Goal: Information Seeking & Learning: Learn about a topic

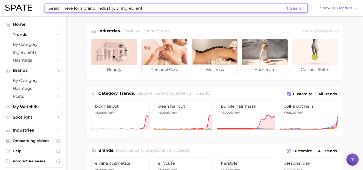
click at [190, 7] on input at bounding box center [166, 8] width 236 height 9
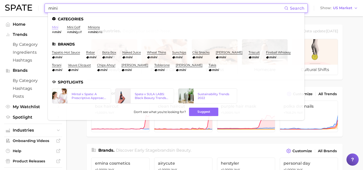
type input "mini"
click at [57, 28] on link "mini" at bounding box center [55, 27] width 6 height 4
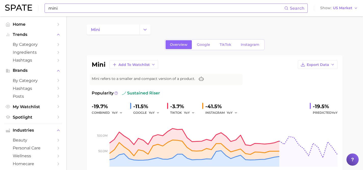
click at [89, 4] on div "mini Search" at bounding box center [176, 8] width 263 height 9
click at [87, 4] on input "mini" at bounding box center [166, 8] width 236 height 9
click at [80, 7] on input "mini" at bounding box center [166, 8] width 236 height 9
type input "m"
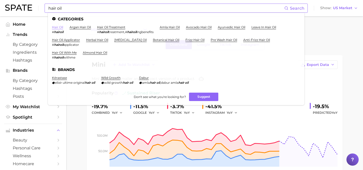
click at [54, 28] on link "hair oil" at bounding box center [57, 27] width 11 height 4
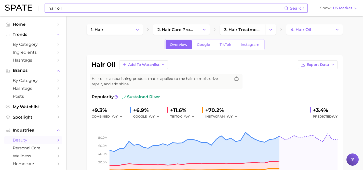
click at [119, 10] on input "hair oil" at bounding box center [166, 8] width 236 height 9
type input "h"
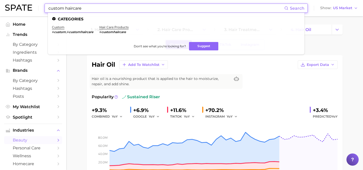
type input "custom haircare"
click at [60, 25] on ul "Categories custom # custom , # customhaircare hair care products # customhairca…" at bounding box center [176, 34] width 256 height 42
click at [60, 27] on link "custom" at bounding box center [58, 27] width 12 height 4
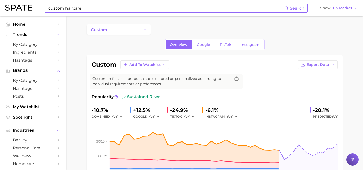
click at [100, 7] on input "custom haircare" at bounding box center [166, 8] width 236 height 9
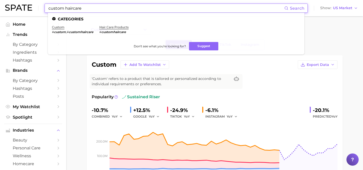
drag, startPoint x: 100, startPoint y: 8, endPoint x: 36, endPoint y: 8, distance: 64.2
click at [36, 8] on div "custom haircare Search Categories custom # custom , # customhaircare hair care …" at bounding box center [181, 8] width 353 height 16
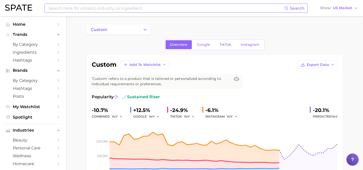
click at [177, 11] on input at bounding box center [166, 8] width 236 height 9
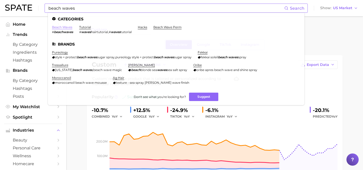
click at [67, 27] on link "beach waves" at bounding box center [62, 27] width 20 height 4
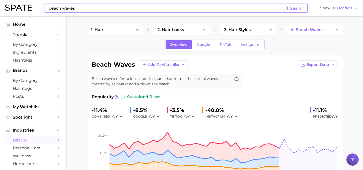
click at [88, 9] on input "beach waves" at bounding box center [166, 8] width 236 height 9
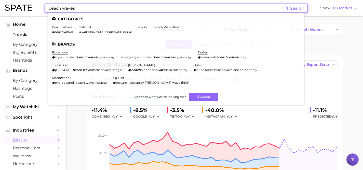
click at [62, 9] on input "beach waves" at bounding box center [166, 8] width 236 height 9
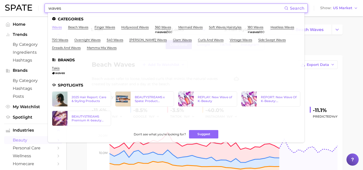
type input "waves"
click at [59, 27] on link "waves" at bounding box center [57, 27] width 10 height 4
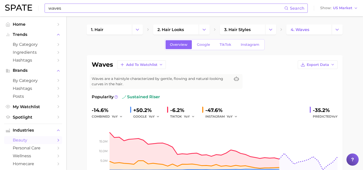
click at [85, 10] on input "waves" at bounding box center [166, 8] width 236 height 9
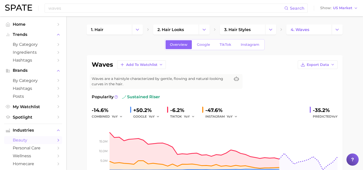
click at [146, 108] on div "+50.2%" at bounding box center [148, 110] width 30 height 8
click at [159, 116] on polyline "button" at bounding box center [158, 116] width 2 height 1
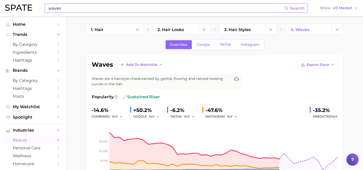
click at [96, 8] on input "waves" at bounding box center [166, 8] width 236 height 9
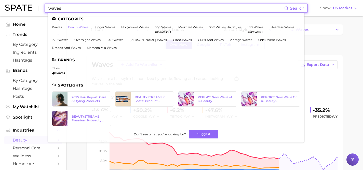
click at [81, 26] on link "beach waves" at bounding box center [78, 27] width 20 height 4
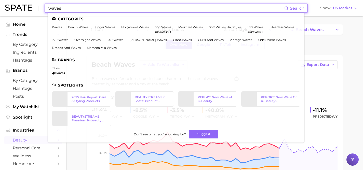
click at [65, 8] on input "waves" at bounding box center [166, 8] width 236 height 9
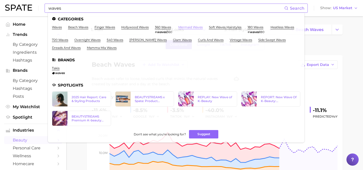
click at [192, 26] on link "mermaid waves" at bounding box center [190, 27] width 24 height 4
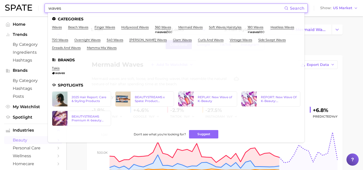
click at [67, 8] on input "waves" at bounding box center [166, 8] width 236 height 9
click at [58, 27] on link "waves" at bounding box center [57, 27] width 10 height 4
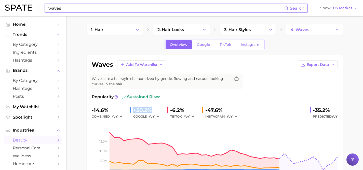
drag, startPoint x: 132, startPoint y: 109, endPoint x: 154, endPoint y: 111, distance: 22.0
click at [154, 111] on div "+50.2% GOOGLE YoY" at bounding box center [146, 112] width 33 height 13
copy div "+50.2%"
click at [16, 22] on link "Home" at bounding box center [33, 24] width 58 height 8
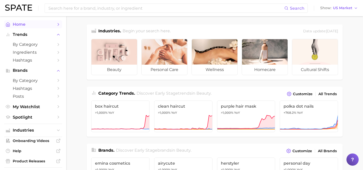
click at [56, 26] on icon "Sidebar" at bounding box center [58, 24] width 5 height 5
click at [56, 45] on icon "Sidebar" at bounding box center [58, 44] width 5 height 5
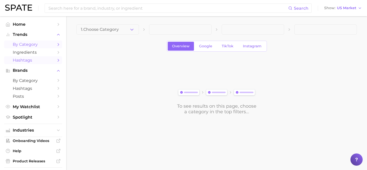
click at [51, 61] on link "Hashtags" at bounding box center [33, 60] width 58 height 8
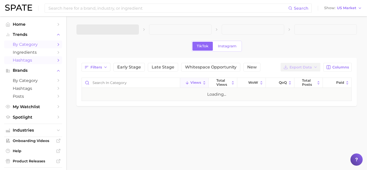
click at [52, 47] on link "by Category" at bounding box center [33, 44] width 58 height 8
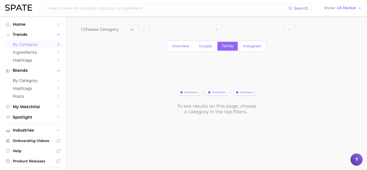
click at [15, 7] on img at bounding box center [18, 8] width 27 height 6
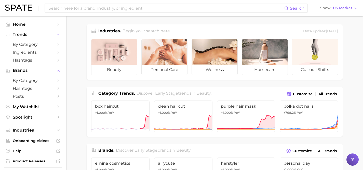
click at [15, 7] on img at bounding box center [18, 8] width 27 height 6
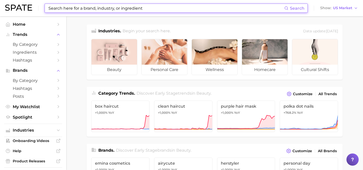
click at [169, 8] on input at bounding box center [166, 8] width 236 height 9
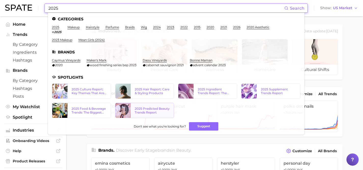
type input "2025"
click at [142, 110] on div "2025 Predicted Beauty Trends Report" at bounding box center [152, 111] width 35 height 8
